Goal: Task Accomplishment & Management: Use online tool/utility

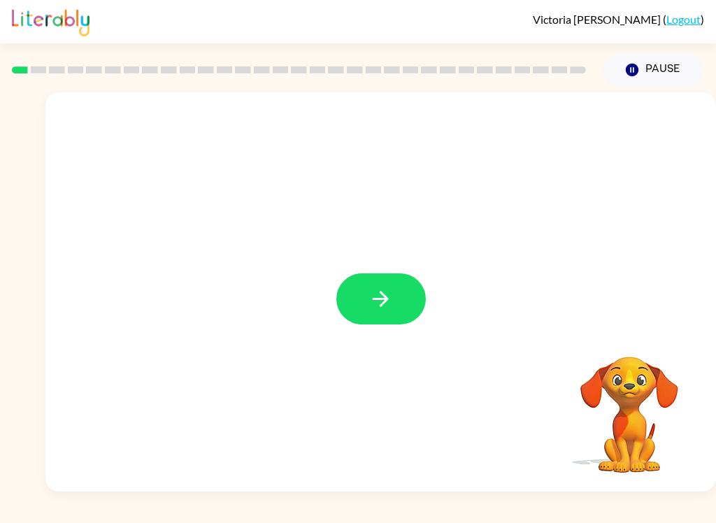
click at [385, 286] on button "button" at bounding box center [381, 298] width 90 height 51
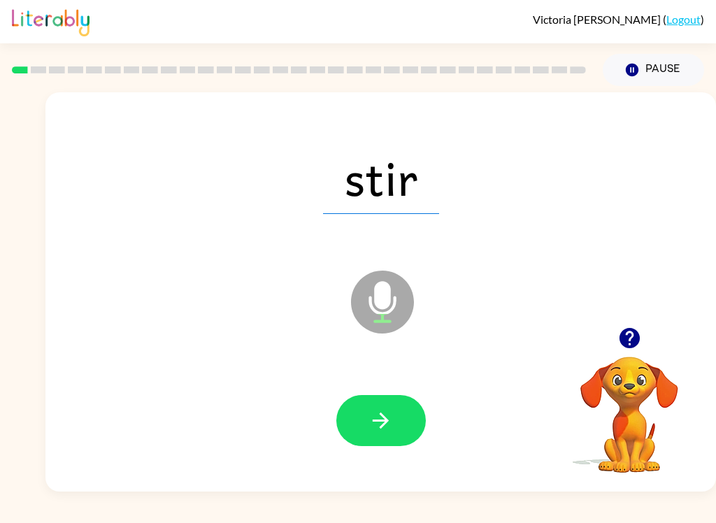
click at [381, 401] on button "button" at bounding box center [381, 420] width 90 height 51
click at [395, 427] on button "button" at bounding box center [381, 420] width 90 height 51
click at [376, 420] on icon "button" at bounding box center [381, 421] width 16 height 16
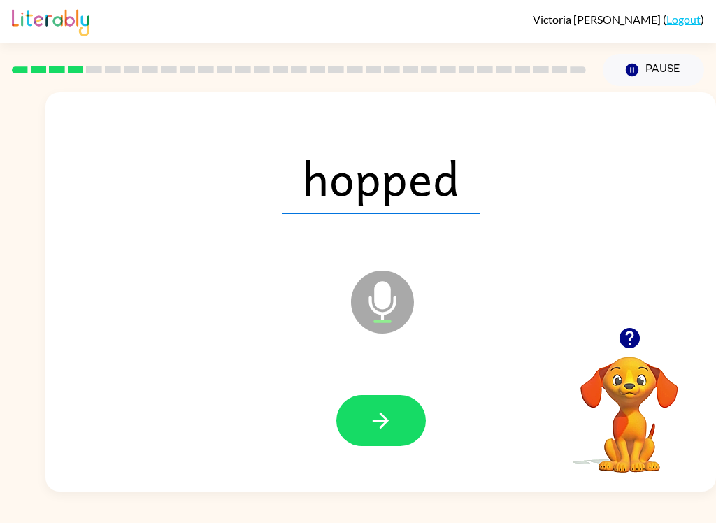
click at [386, 424] on icon "button" at bounding box center [381, 421] width 16 height 16
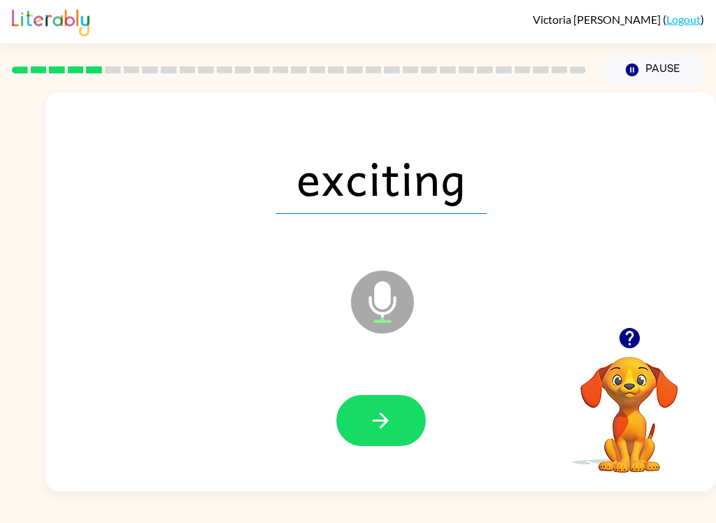
click at [399, 436] on button "button" at bounding box center [381, 420] width 90 height 51
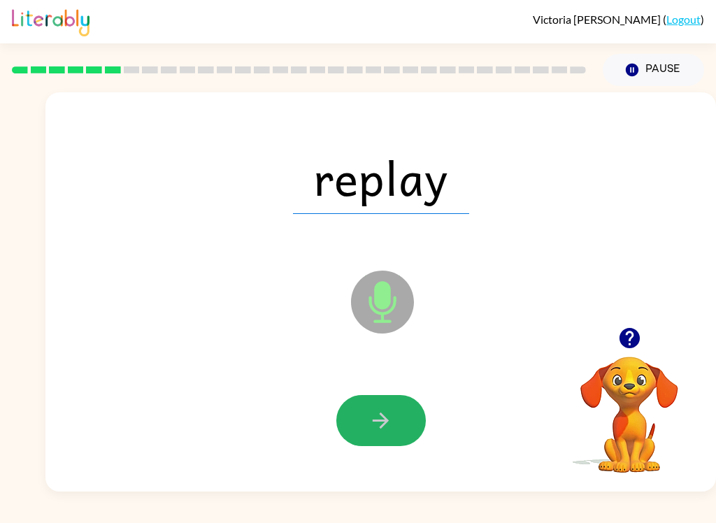
click at [386, 410] on icon "button" at bounding box center [381, 420] width 24 height 24
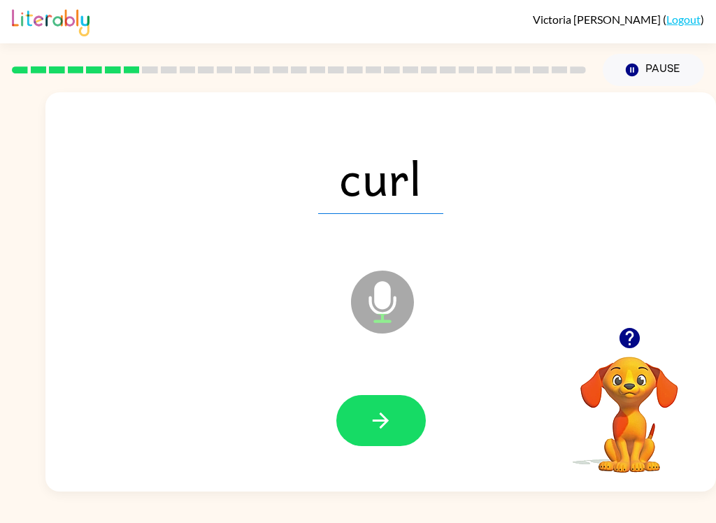
click at [406, 411] on button "button" at bounding box center [381, 420] width 90 height 51
click at [389, 410] on icon "button" at bounding box center [381, 420] width 24 height 24
click at [412, 416] on button "button" at bounding box center [381, 420] width 90 height 51
click at [385, 440] on button "button" at bounding box center [381, 420] width 90 height 51
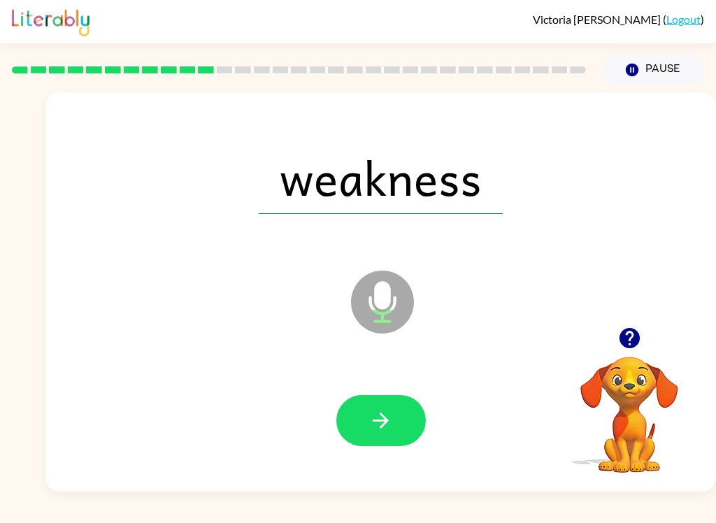
click at [397, 396] on button "button" at bounding box center [381, 420] width 90 height 51
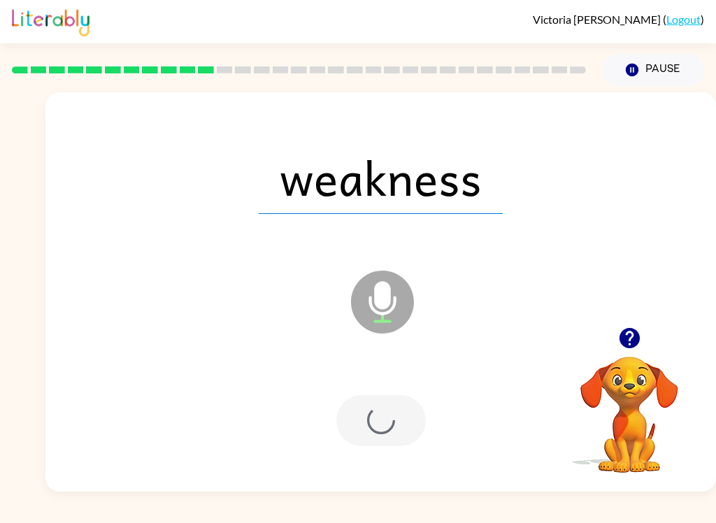
click at [397, 395] on div at bounding box center [381, 420] width 90 height 51
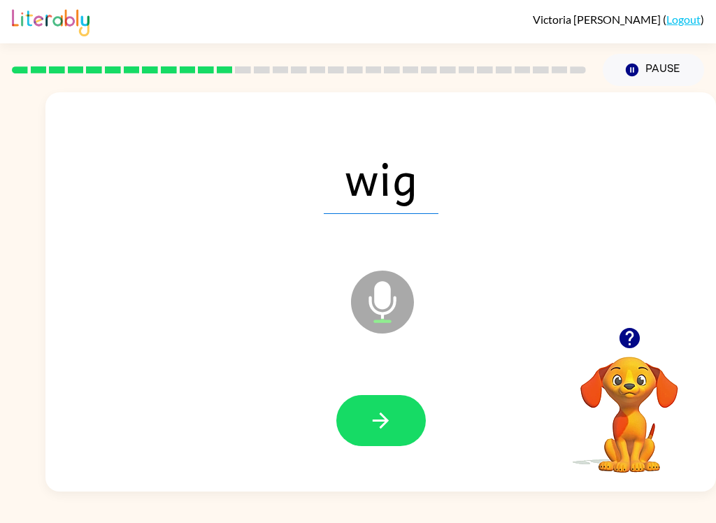
click at [392, 425] on icon "button" at bounding box center [381, 420] width 24 height 24
click at [396, 429] on button "button" at bounding box center [381, 420] width 90 height 51
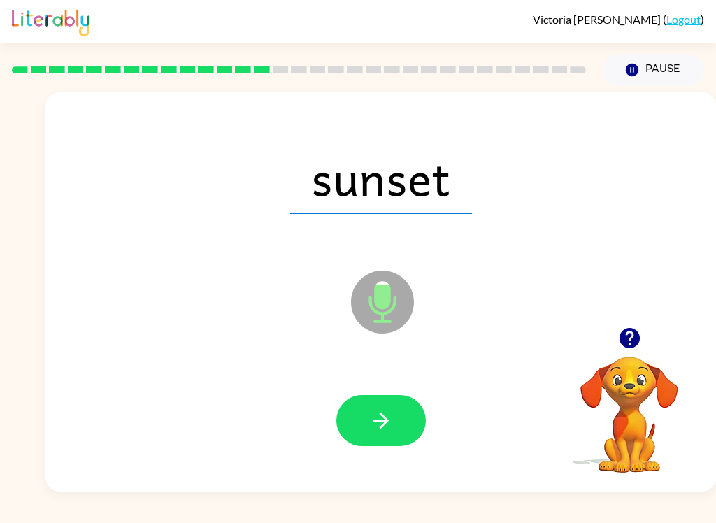
click at [398, 421] on button "button" at bounding box center [381, 420] width 90 height 51
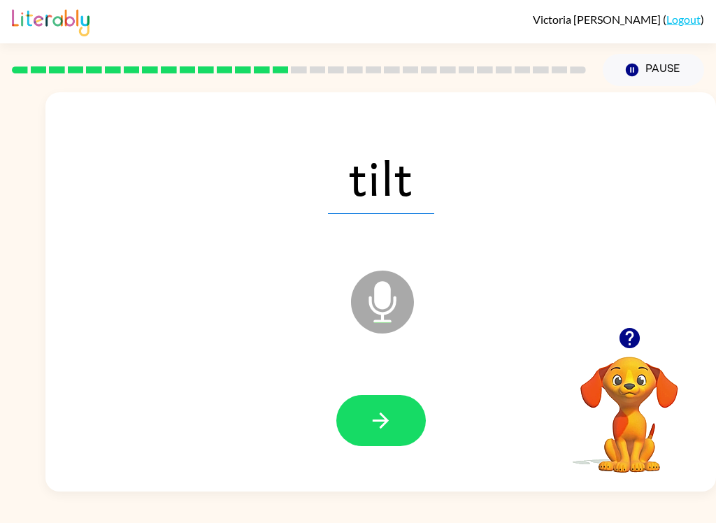
click at [376, 416] on icon "button" at bounding box center [381, 420] width 24 height 24
click at [385, 419] on icon "button" at bounding box center [381, 421] width 16 height 16
click at [362, 413] on button "button" at bounding box center [381, 420] width 90 height 51
click at [386, 420] on icon "button" at bounding box center [381, 421] width 16 height 16
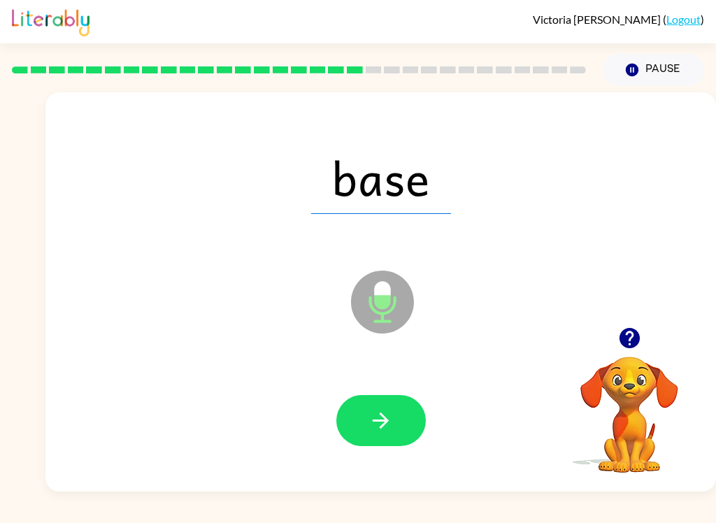
click at [390, 418] on icon "button" at bounding box center [381, 420] width 24 height 24
click at [390, 432] on icon "button" at bounding box center [381, 420] width 24 height 24
click at [387, 427] on icon "button" at bounding box center [381, 420] width 24 height 24
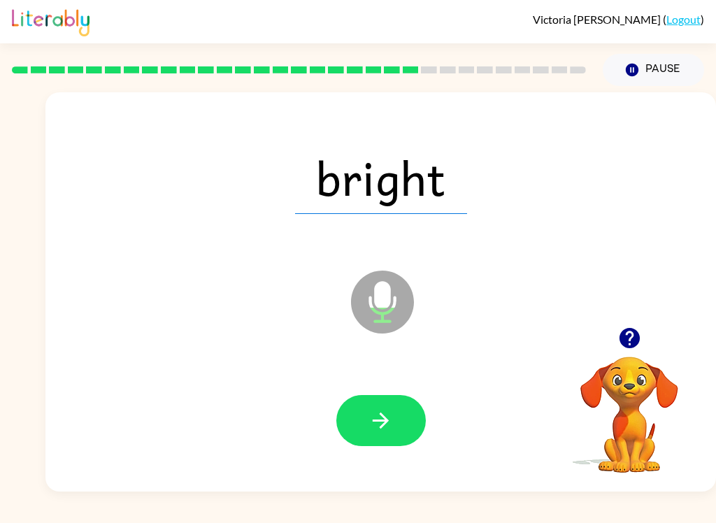
click at [410, 412] on button "button" at bounding box center [381, 420] width 90 height 51
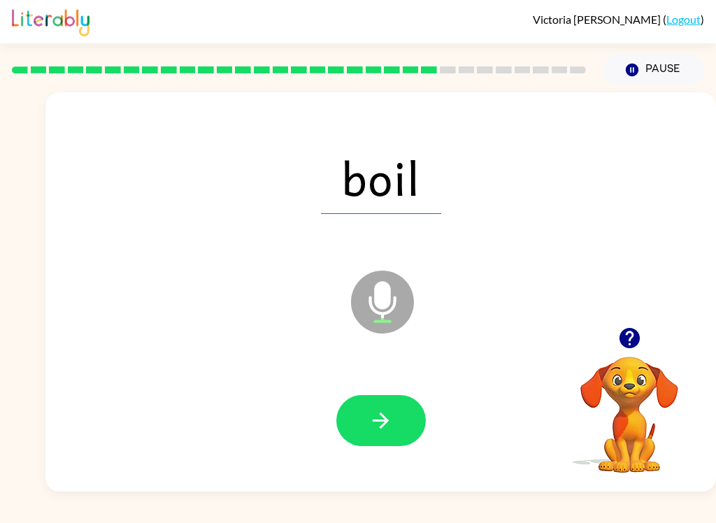
click at [374, 434] on button "button" at bounding box center [381, 420] width 90 height 51
click at [406, 418] on button "button" at bounding box center [381, 420] width 90 height 51
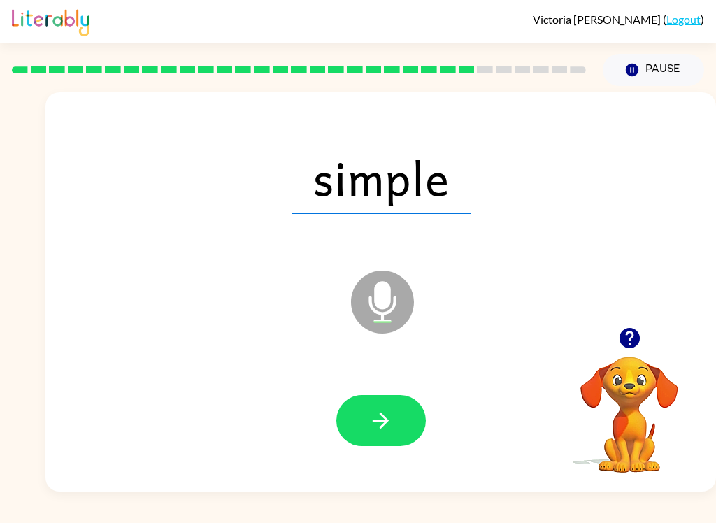
click at [399, 420] on button "button" at bounding box center [381, 420] width 90 height 51
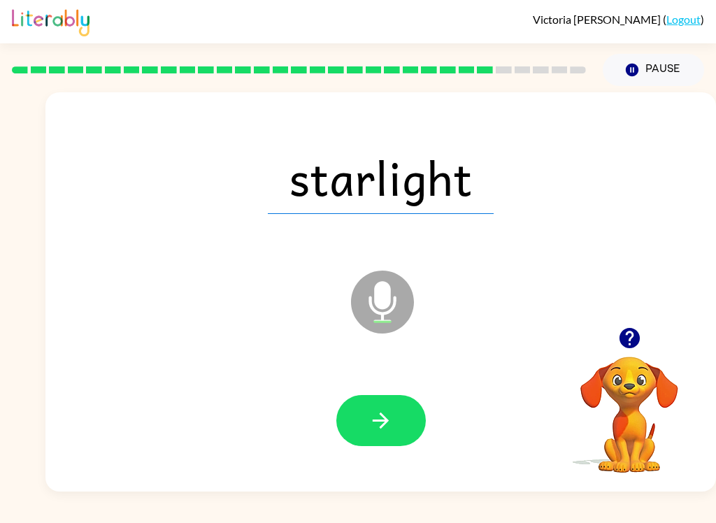
click at [387, 432] on icon "button" at bounding box center [381, 420] width 24 height 24
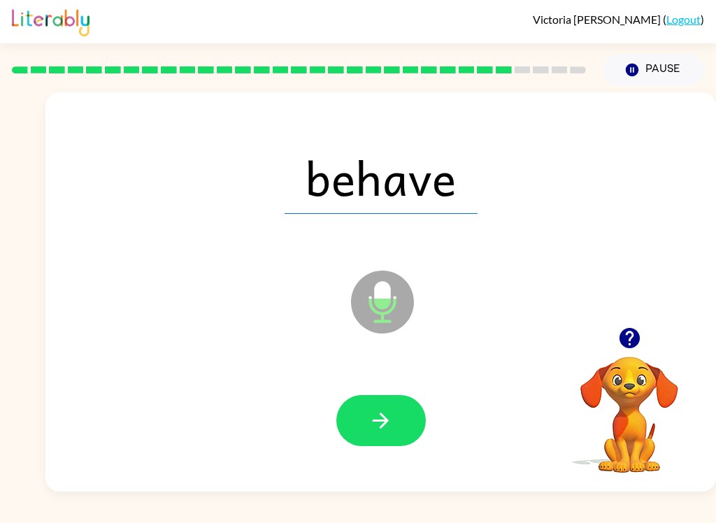
click at [399, 409] on button "button" at bounding box center [381, 420] width 90 height 51
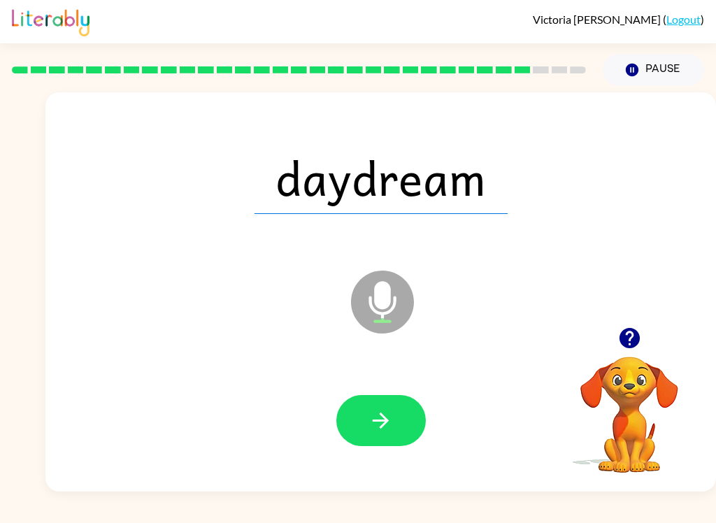
click at [392, 431] on icon "button" at bounding box center [381, 420] width 24 height 24
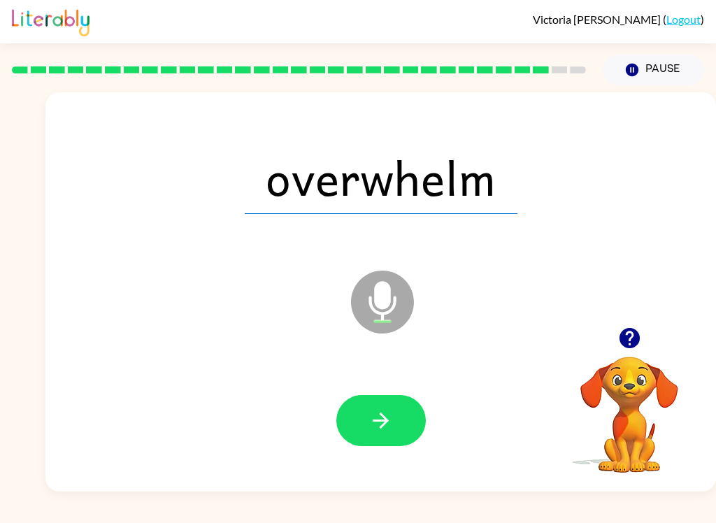
click at [382, 435] on button "button" at bounding box center [381, 420] width 90 height 51
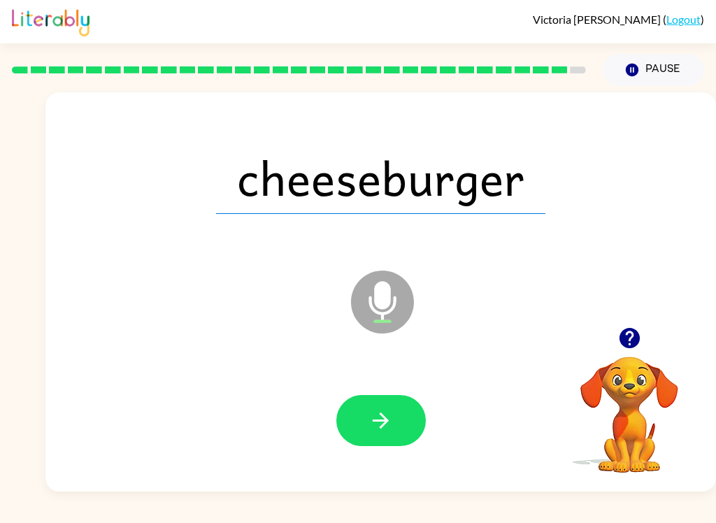
click at [385, 423] on icon "button" at bounding box center [381, 421] width 16 height 16
